Goal: Information Seeking & Learning: Stay updated

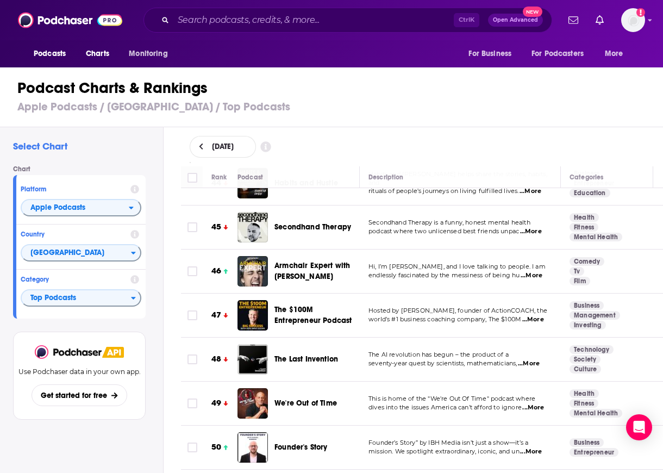
scroll to position [1973, 0]
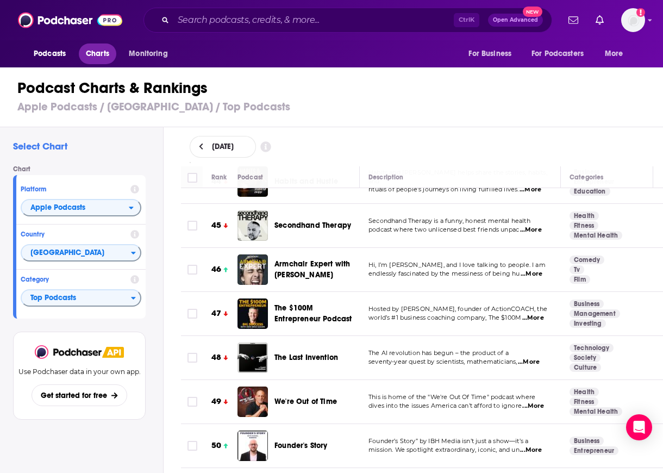
click at [90, 55] on span "Charts" at bounding box center [97, 53] width 23 height 15
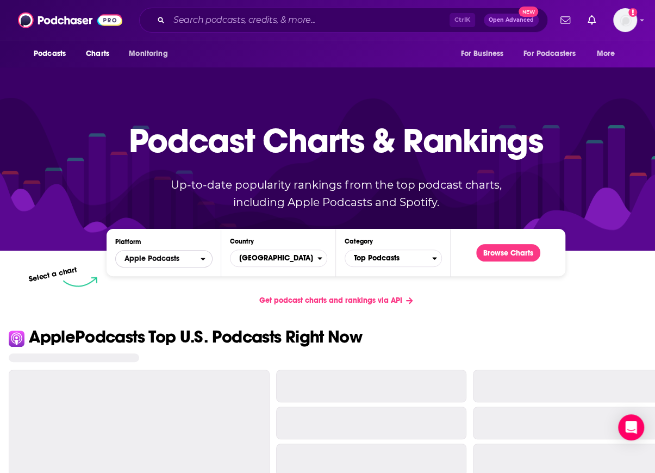
click at [158, 263] on span "Apple Podcasts" at bounding box center [158, 258] width 85 height 18
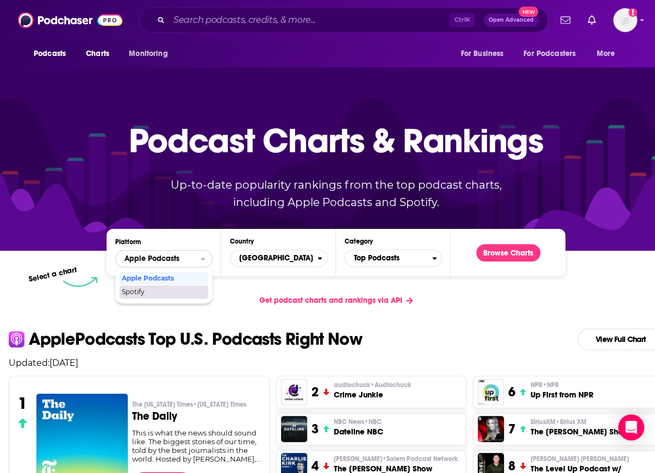
click at [147, 295] on span "Spotify" at bounding box center [163, 292] width 83 height 7
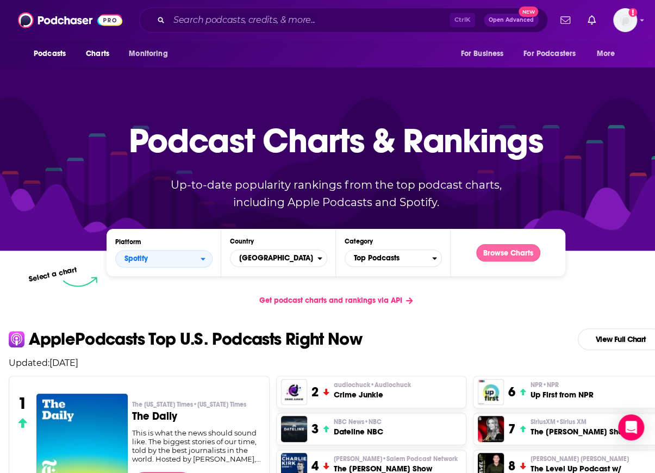
click at [503, 251] on button "Browse Charts" at bounding box center [508, 252] width 64 height 17
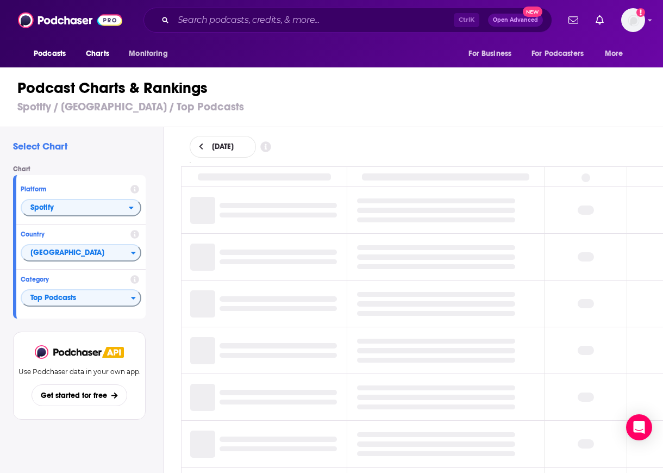
click at [416, 122] on div "Podcast Charts & Rankings Spotify / [GEOGRAPHIC_DATA] / Top Podcasts" at bounding box center [336, 96] width 672 height 62
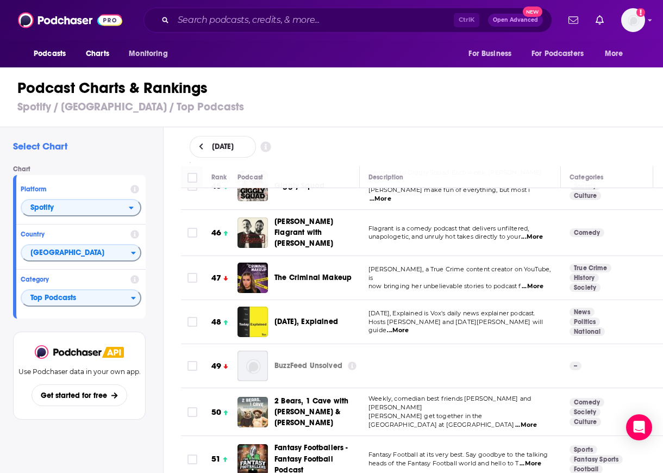
scroll to position [1989, 0]
